Goal: Transaction & Acquisition: Purchase product/service

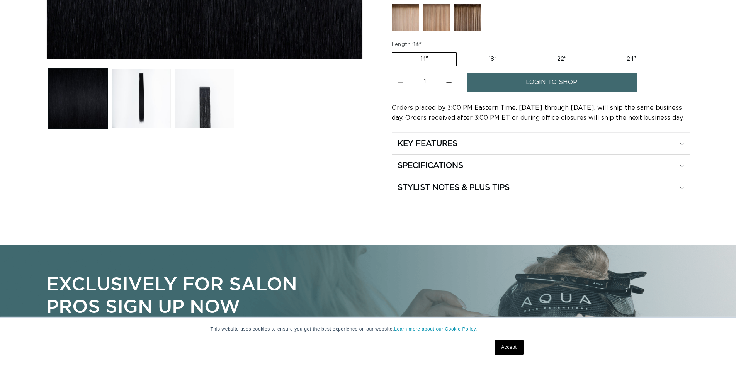
scroll to position [0, 681]
click at [514, 347] on link "Accept" at bounding box center [509, 347] width 29 height 15
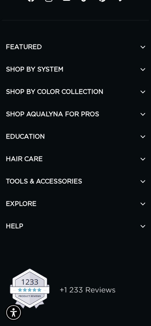
scroll to position [0, 131]
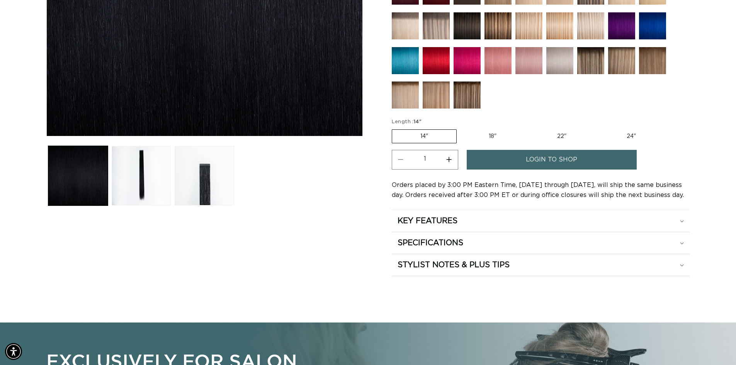
scroll to position [0, 0]
